Goal: Information Seeking & Learning: Learn about a topic

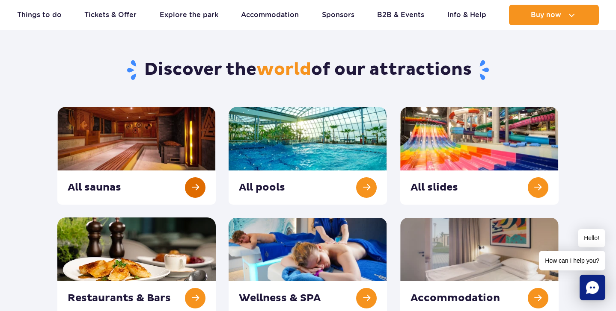
scroll to position [60, 0]
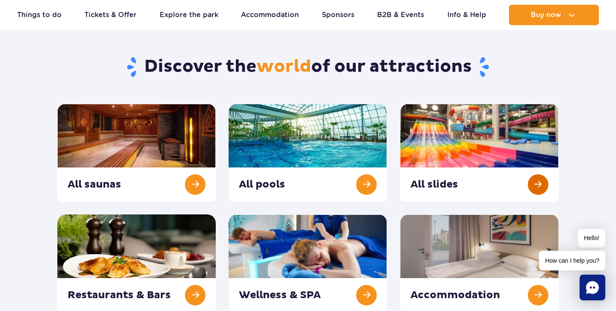
click at [438, 138] on link at bounding box center [479, 153] width 158 height 98
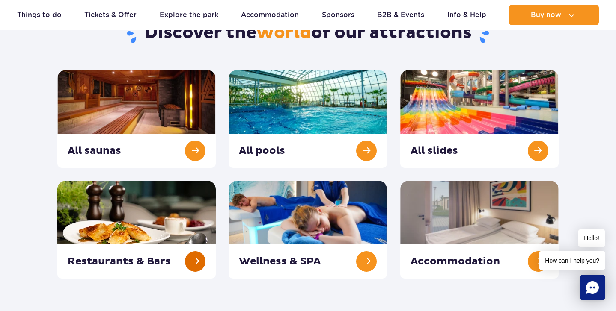
scroll to position [93, 0]
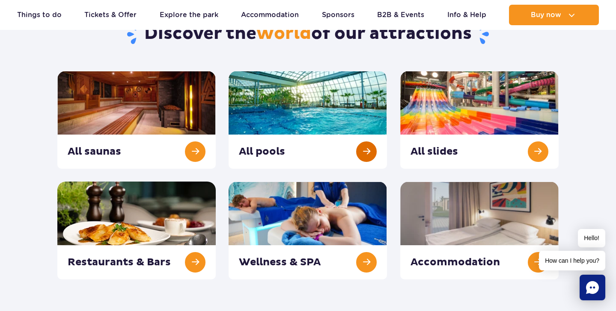
click at [303, 98] on link at bounding box center [307, 120] width 158 height 98
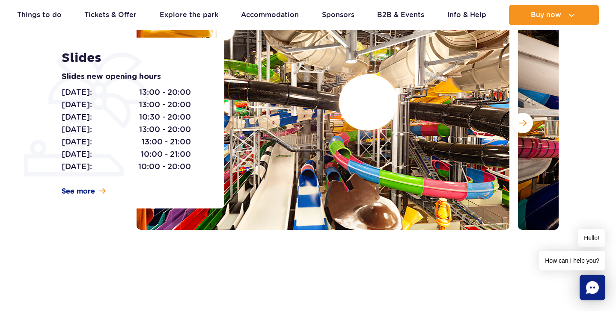
scroll to position [123, 0]
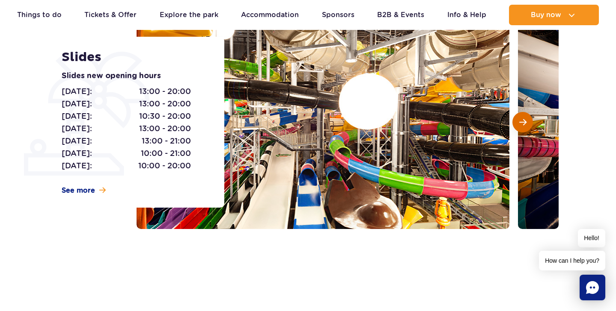
click at [528, 122] on button "Next slide" at bounding box center [522, 122] width 21 height 21
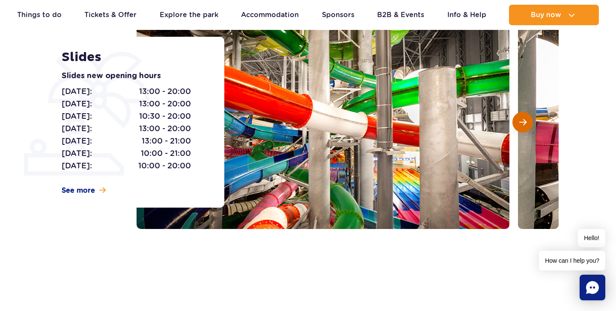
click at [526, 122] on button "Next slide" at bounding box center [522, 122] width 21 height 21
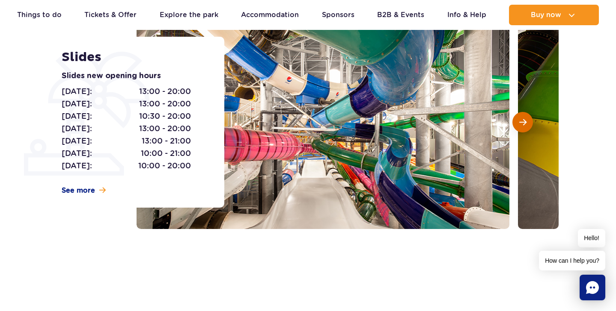
click at [526, 122] on button "Next slide" at bounding box center [522, 122] width 21 height 21
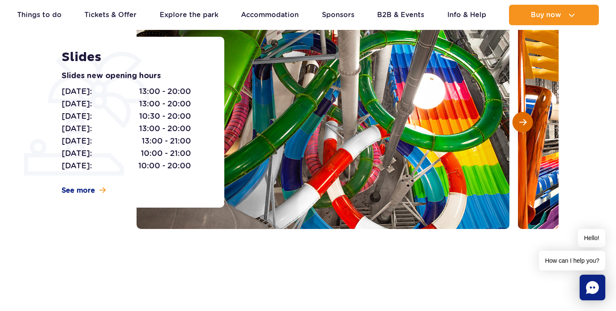
click at [526, 122] on button "Next slide" at bounding box center [522, 122] width 21 height 21
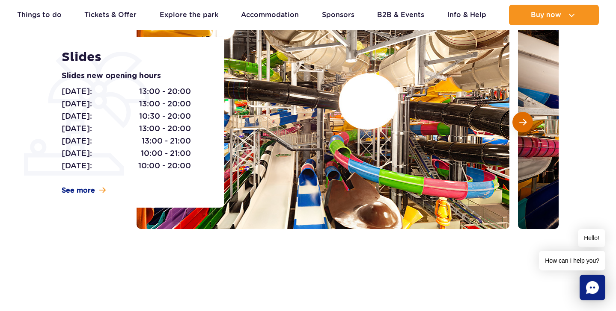
click at [526, 122] on button "Next slide" at bounding box center [522, 122] width 21 height 21
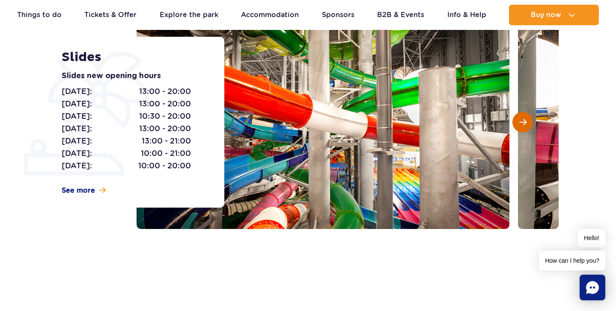
click at [526, 122] on button "Next slide" at bounding box center [522, 122] width 21 height 21
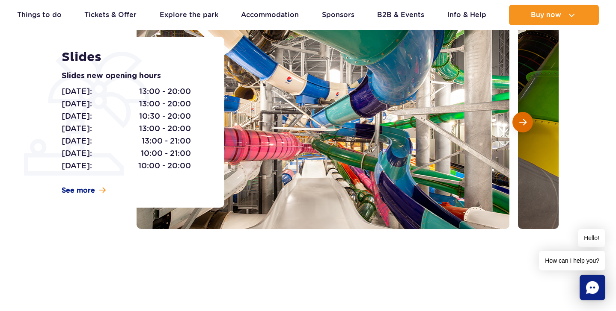
click at [526, 122] on button "Next slide" at bounding box center [522, 122] width 21 height 21
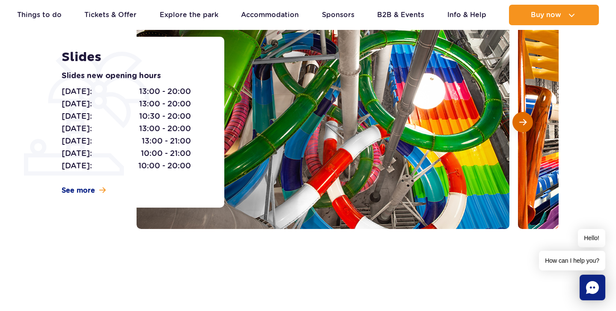
click at [526, 122] on button "Next slide" at bounding box center [522, 122] width 21 height 21
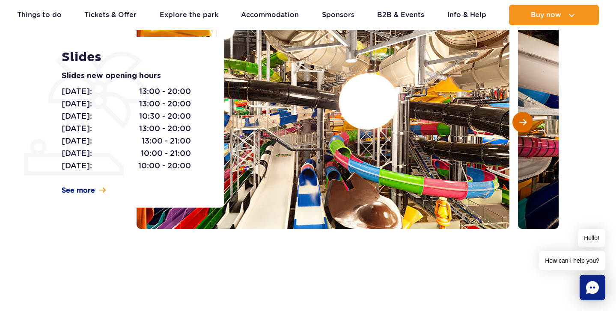
click at [526, 122] on button "Next slide" at bounding box center [522, 122] width 21 height 21
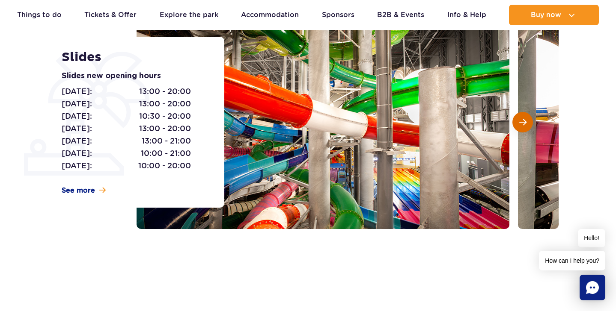
click at [526, 122] on button "Next slide" at bounding box center [522, 122] width 21 height 21
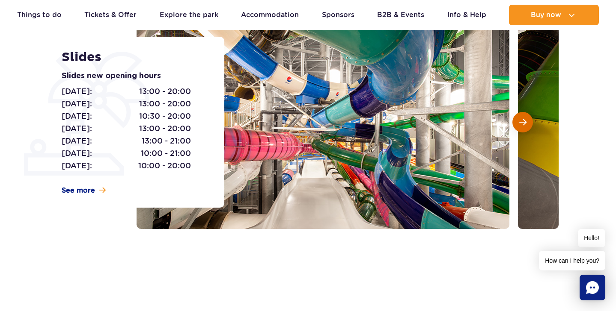
click at [526, 122] on button "Next slide" at bounding box center [522, 122] width 21 height 21
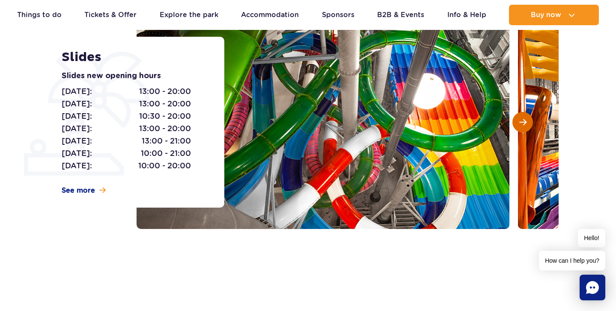
click at [526, 122] on button "Next slide" at bounding box center [522, 122] width 21 height 21
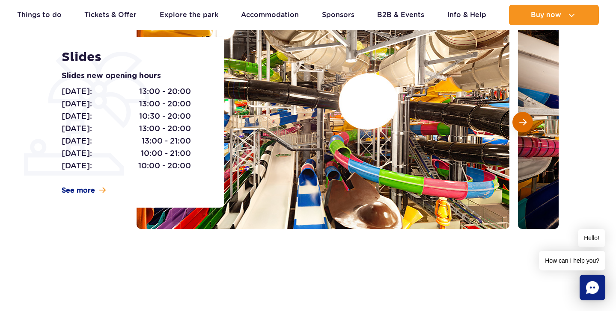
click at [526, 122] on button "Next slide" at bounding box center [522, 122] width 21 height 21
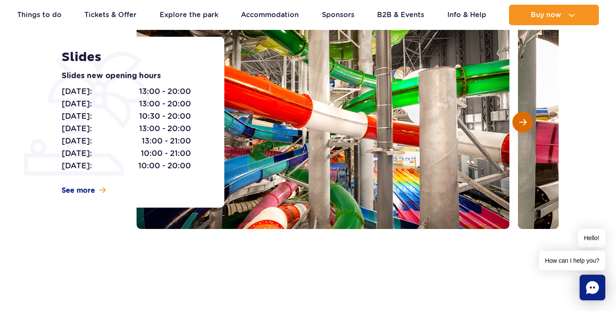
click at [526, 122] on button "Next slide" at bounding box center [522, 122] width 21 height 21
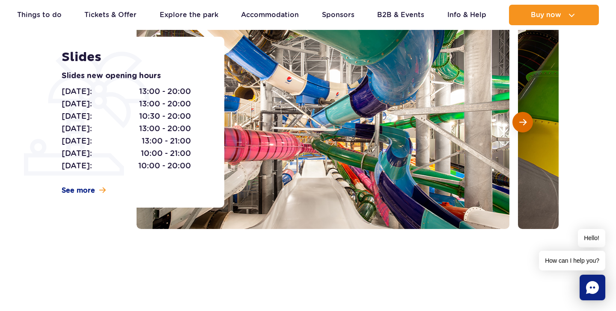
click at [526, 122] on button "Next slide" at bounding box center [522, 122] width 21 height 21
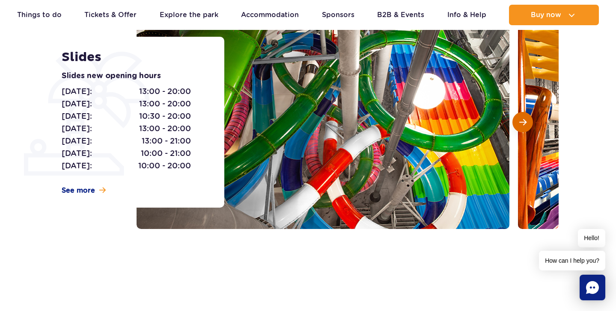
click at [526, 122] on button "Next slide" at bounding box center [522, 122] width 21 height 21
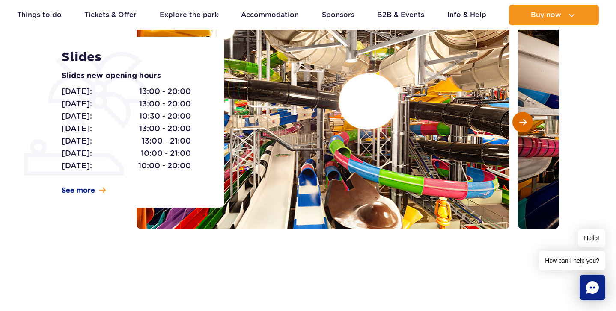
click at [526, 122] on button "Next slide" at bounding box center [522, 122] width 21 height 21
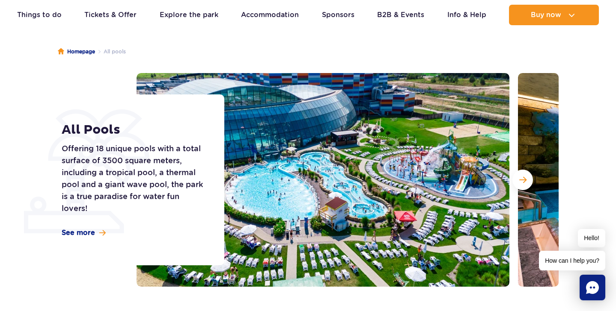
scroll to position [79, 0]
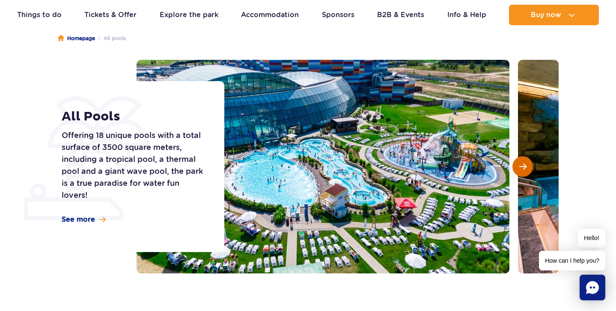
click at [521, 165] on span "Next slide" at bounding box center [522, 167] width 7 height 8
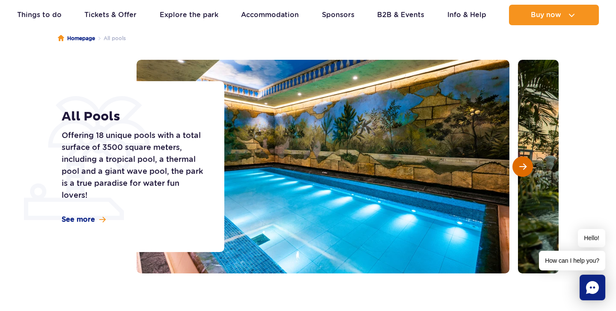
click at [521, 165] on span "Next slide" at bounding box center [522, 167] width 7 height 8
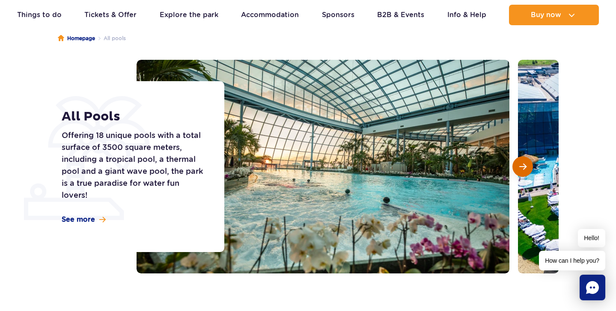
click at [520, 167] on span "Next slide" at bounding box center [522, 167] width 7 height 8
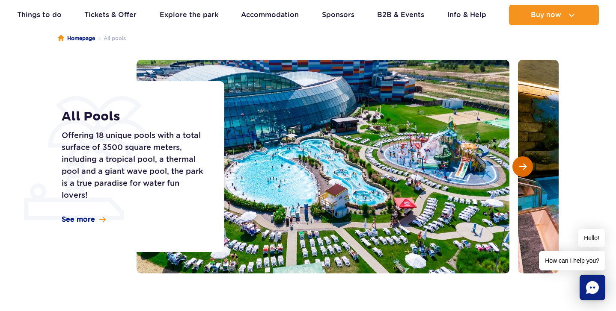
click at [520, 167] on span "Next slide" at bounding box center [522, 167] width 7 height 8
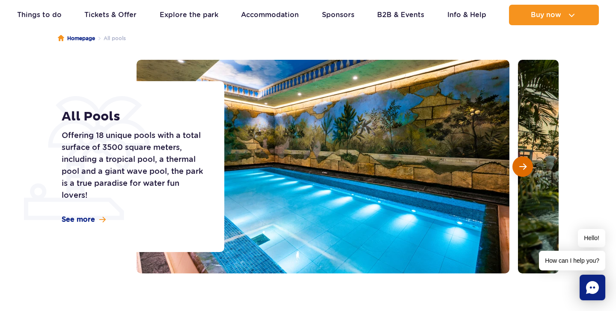
click at [520, 167] on span "Next slide" at bounding box center [522, 167] width 7 height 8
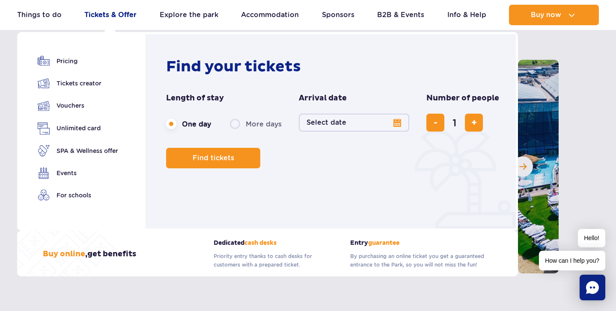
click at [100, 21] on link "Tickets & Offer" at bounding box center [110, 15] width 52 height 21
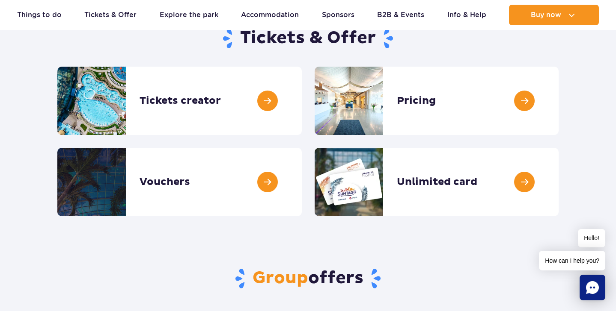
scroll to position [101, 0]
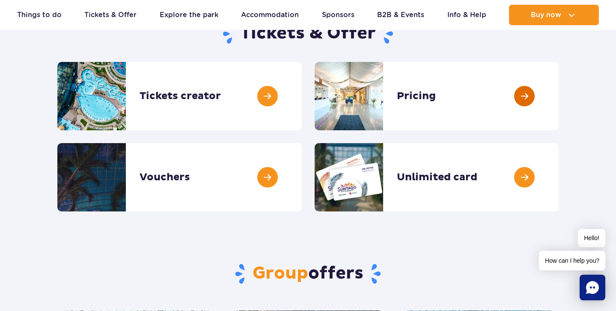
click at [558, 101] on link at bounding box center [558, 96] width 0 height 68
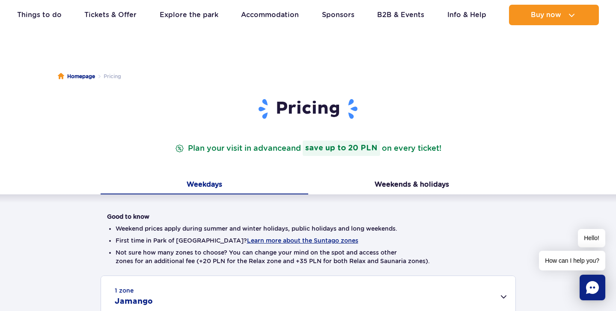
scroll to position [32, 0]
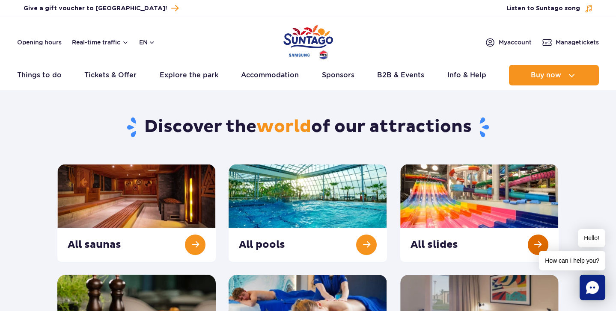
click at [440, 185] on link at bounding box center [479, 213] width 158 height 98
